Goal: Transaction & Acquisition: Subscribe to service/newsletter

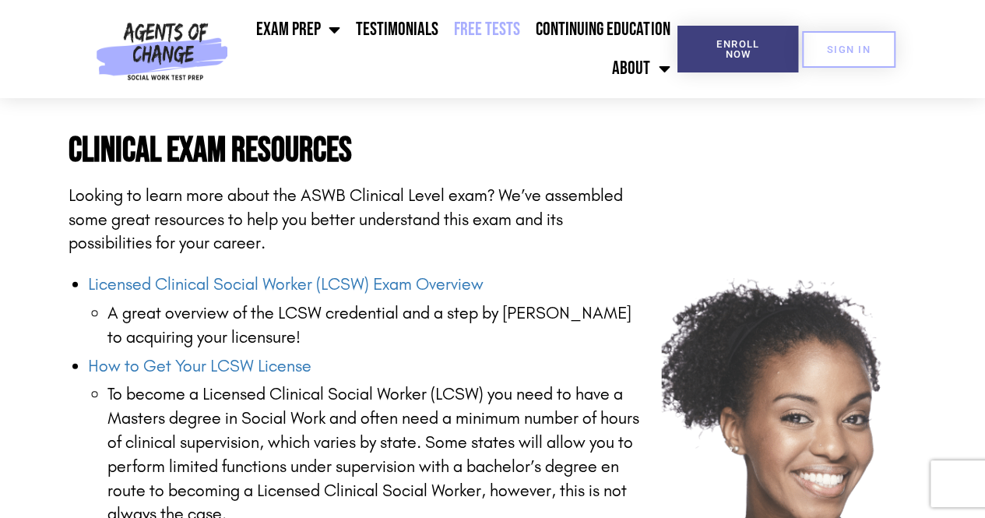
scroll to position [1833, 0]
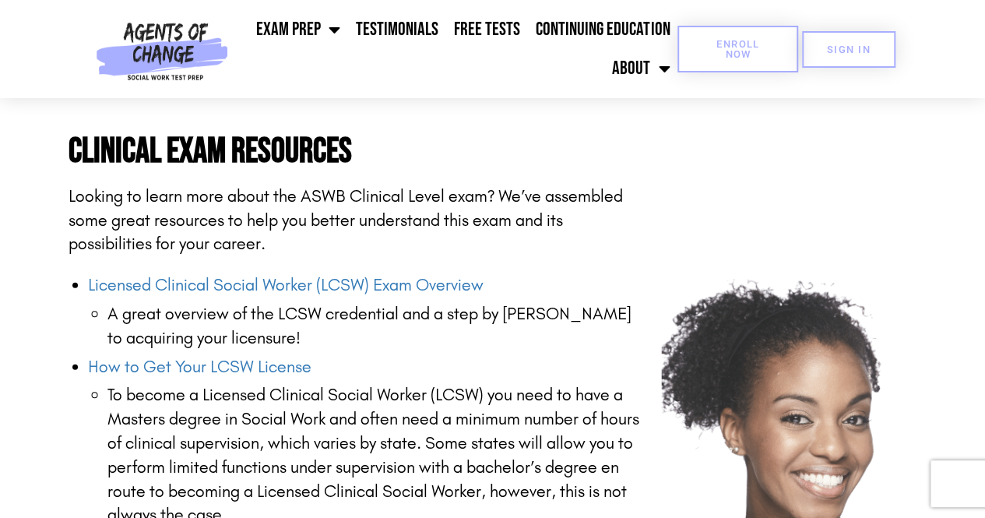
click at [770, 37] on link "Enroll Now" at bounding box center [738, 49] width 121 height 47
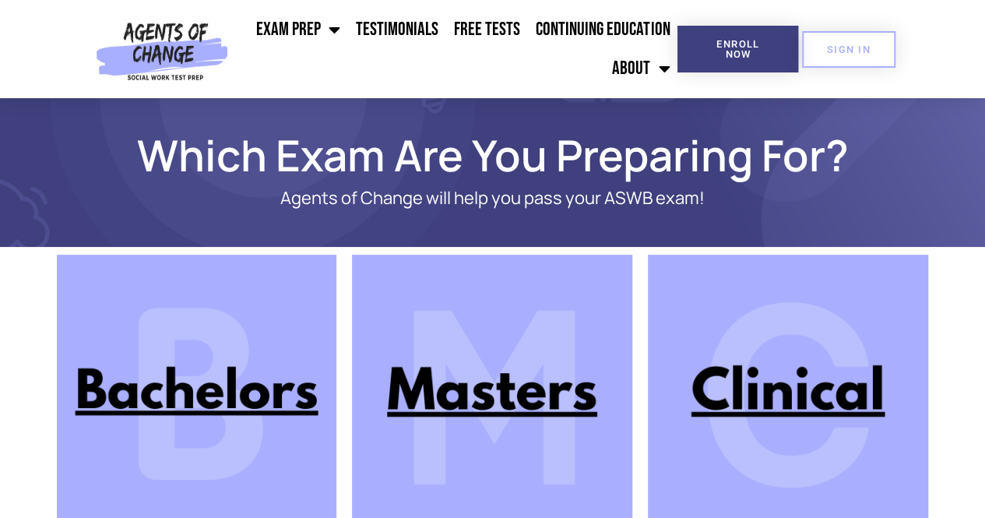
click at [790, 429] on img at bounding box center [788, 395] width 280 height 280
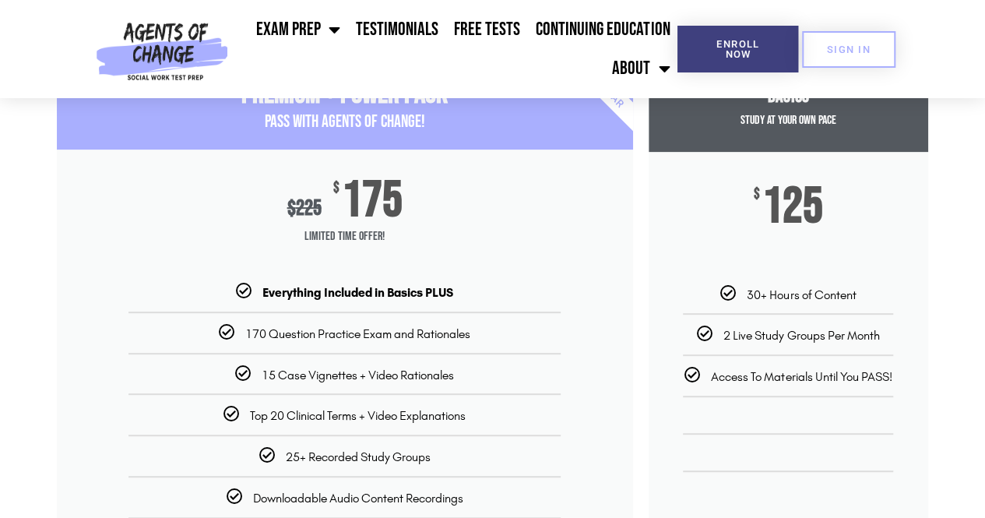
scroll to position [95, 0]
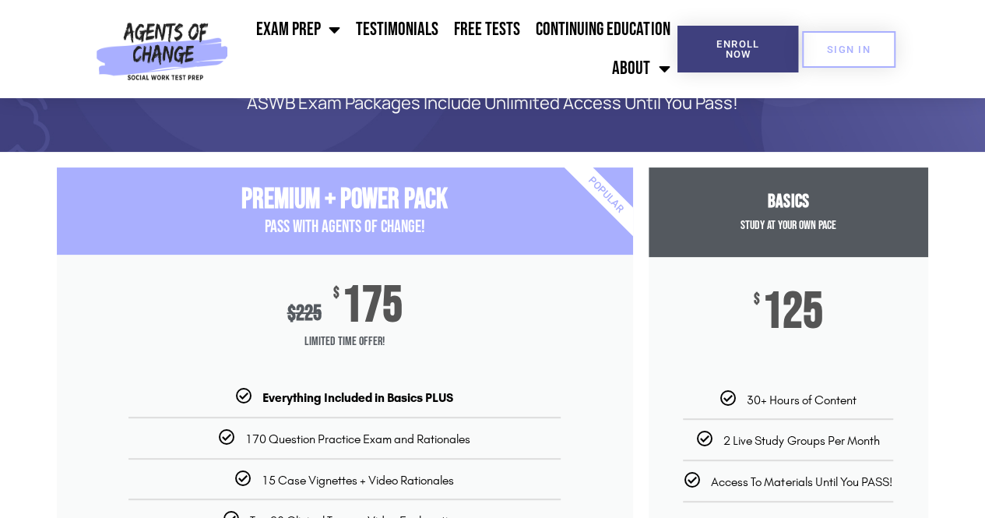
click at [209, 403] on div "Everything Included in Basics PLUS" at bounding box center [345, 397] width 553 height 16
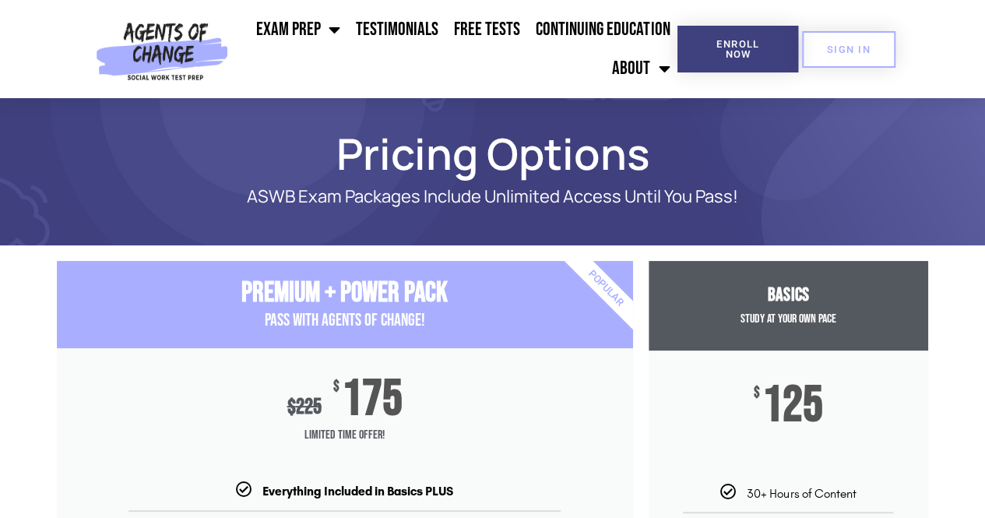
scroll to position [1, 0]
